Goal: Find specific page/section

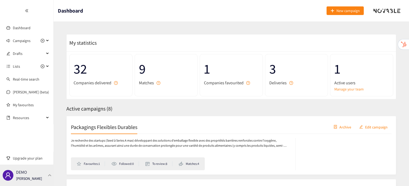
click at [43, 172] on div "DEMO [PERSON_NAME]" at bounding box center [27, 175] width 54 height 21
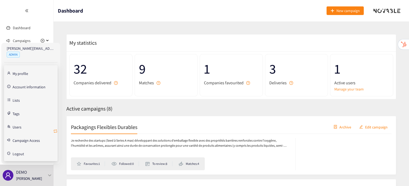
click at [57, 129] on icon "retweet" at bounding box center [55, 131] width 4 height 4
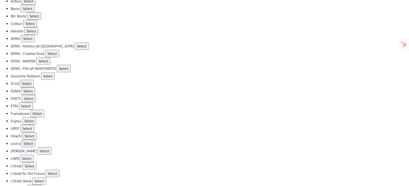
scroll to position [46, 0]
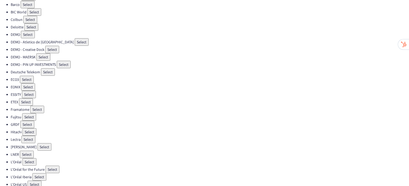
click at [40, 173] on button "Select" at bounding box center [39, 177] width 14 height 8
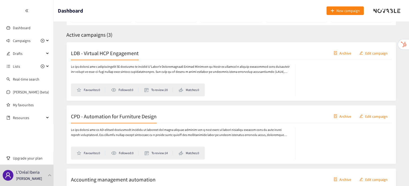
scroll to position [72, 0]
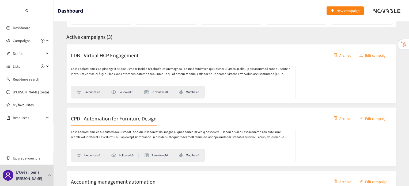
click at [122, 56] on h2 "LDB - Virtual HCP Engagement" at bounding box center [105, 55] width 68 height 8
